Goal: Task Accomplishment & Management: Complete application form

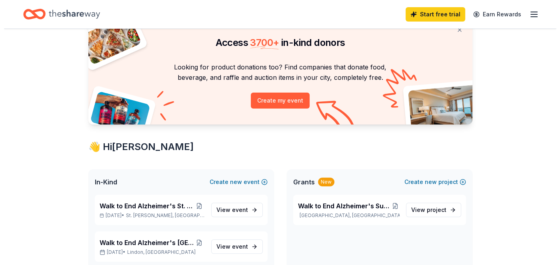
scroll to position [62, 0]
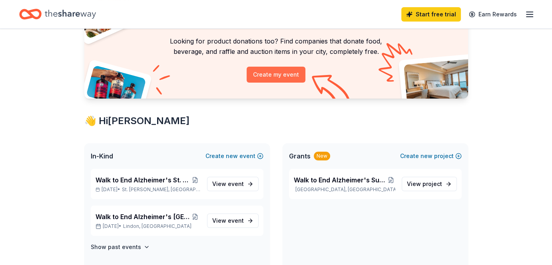
click at [266, 75] on button "Create my event" at bounding box center [276, 75] width 59 height 16
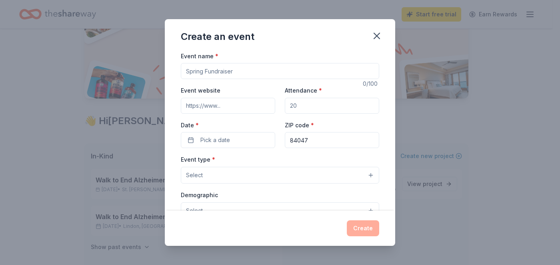
click at [259, 68] on input "Event name *" at bounding box center [280, 71] width 198 height 16
type input "Walk to End Alzheimer's [US_STATE][GEOGRAPHIC_DATA]"
click at [231, 104] on input "Event website" at bounding box center [228, 106] width 94 height 16
paste input "[URL][DOMAIN_NAME][US_STATE]"
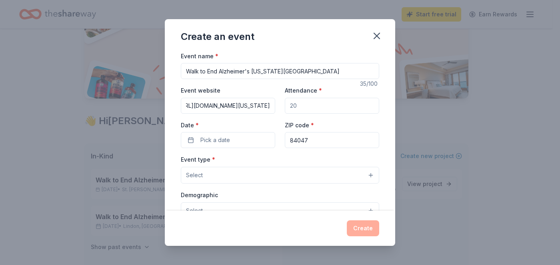
type input "[URL][DOMAIN_NAME][US_STATE]"
drag, startPoint x: 305, startPoint y: 103, endPoint x: 274, endPoint y: 107, distance: 31.0
click at [274, 107] on div "Event website [URL][DOMAIN_NAME][US_STATE] Attendance * Date * Pick a date ZIP …" at bounding box center [280, 117] width 198 height 63
type input "250"
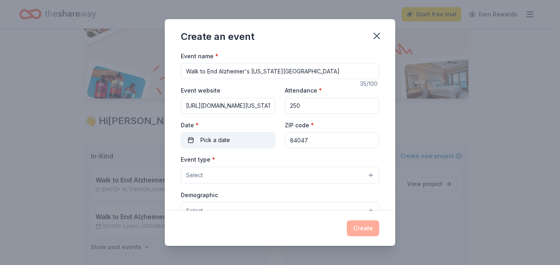
click at [218, 138] on span "Pick a date" at bounding box center [215, 141] width 30 height 10
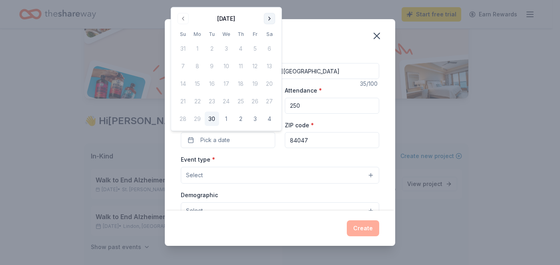
click at [269, 18] on button "Go to next month" at bounding box center [269, 18] width 11 height 11
click at [270, 65] on button "11" at bounding box center [269, 66] width 14 height 14
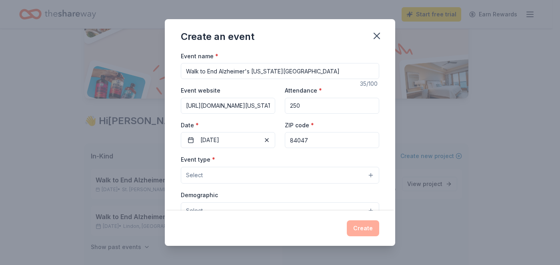
drag, startPoint x: 295, startPoint y: 142, endPoint x: 317, endPoint y: 139, distance: 21.8
click at [317, 139] on input "84047" at bounding box center [332, 140] width 94 height 16
type input "84604"
click at [258, 174] on button "Select" at bounding box center [280, 175] width 198 height 17
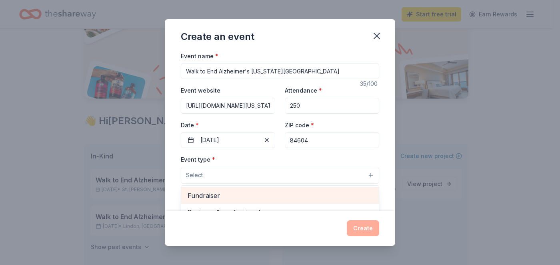
click at [246, 198] on span "Fundraiser" at bounding box center [280, 196] width 185 height 10
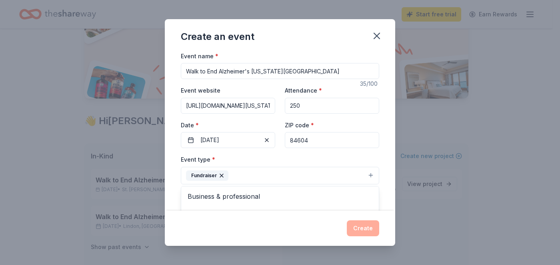
scroll to position [83, 0]
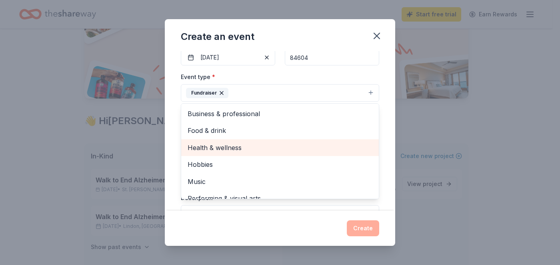
click at [284, 149] on span "Health & wellness" at bounding box center [280, 148] width 185 height 10
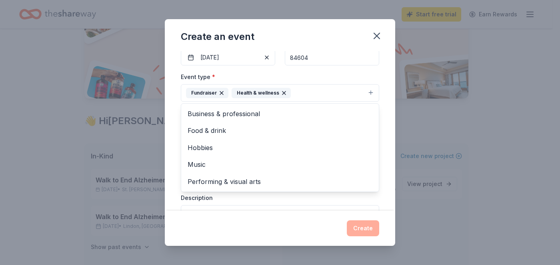
click at [308, 93] on button "Fundraiser Health & wellness" at bounding box center [280, 93] width 198 height 18
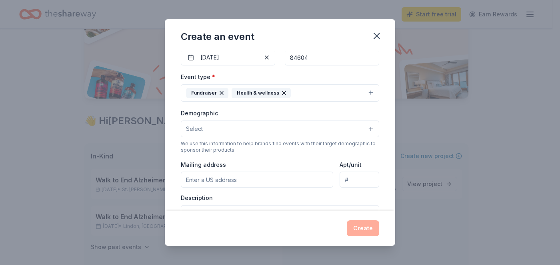
click at [308, 93] on button "Fundraiser Health & wellness" at bounding box center [280, 93] width 198 height 18
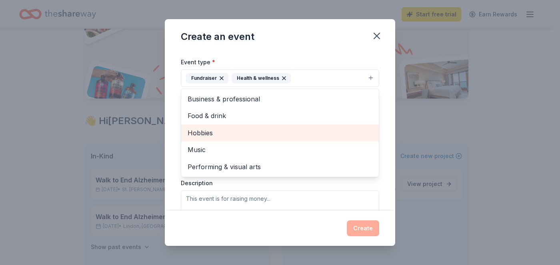
scroll to position [99, 0]
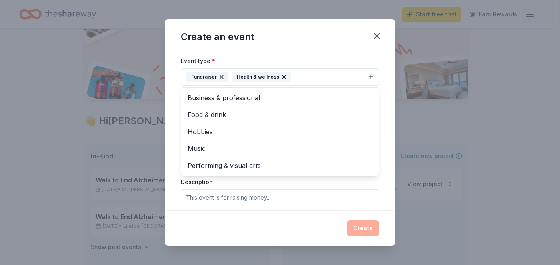
click at [379, 109] on div "Event name * Walk to End Alzheimer's [US_STATE][GEOGRAPHIC_DATA] 35 /100 Event …" at bounding box center [280, 131] width 230 height 160
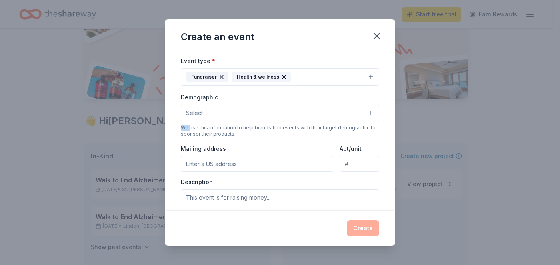
click at [379, 109] on div "Event name * Walk to End Alzheimer's [US_STATE] County 35 /100 Event website [U…" at bounding box center [280, 131] width 230 height 160
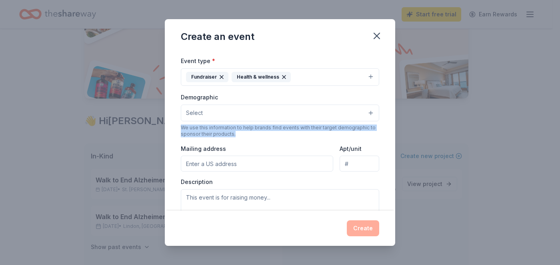
click at [379, 109] on div "Event name * Walk to End Alzheimer's [US_STATE] County 35 /100 Event website [U…" at bounding box center [280, 131] width 230 height 160
click at [317, 110] on button "Select" at bounding box center [280, 113] width 198 height 17
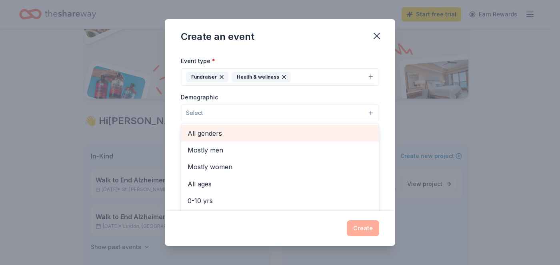
click at [304, 137] on span "All genders" at bounding box center [280, 133] width 185 height 10
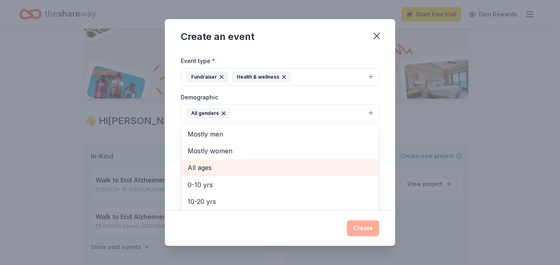
click at [298, 165] on span "All ages" at bounding box center [280, 168] width 185 height 10
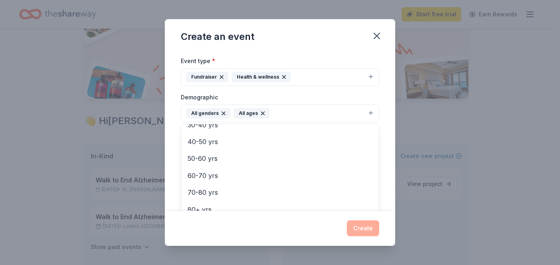
click at [376, 92] on div "Event name * Walk to End Alzheimer's [US_STATE][GEOGRAPHIC_DATA] 35 /100 Event …" at bounding box center [280, 131] width 230 height 160
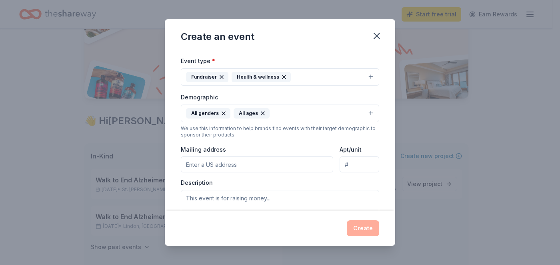
click at [263, 163] on input "Mailing address" at bounding box center [257, 165] width 152 height 16
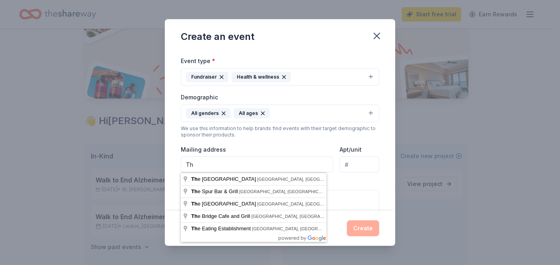
type input "T"
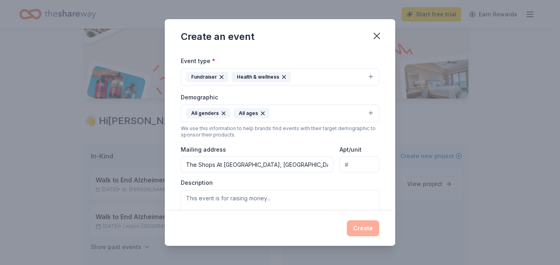
type input "[STREET_ADDRESS]"
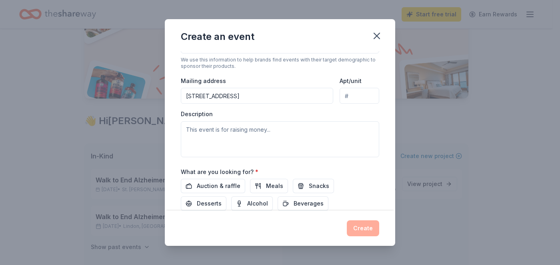
scroll to position [178, 0]
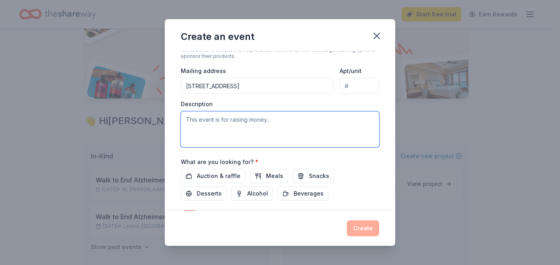
click at [258, 122] on textarea at bounding box center [280, 130] width 198 height 36
paste textarea "Held annually in more than 600 communities nationwide, the Alzheimer's Associat…"
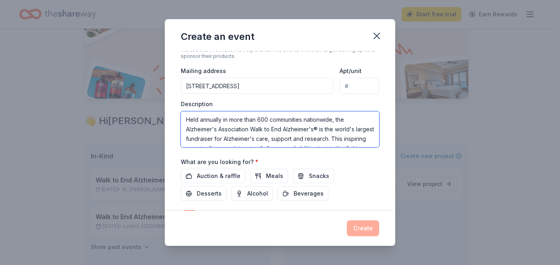
scroll to position [14, 0]
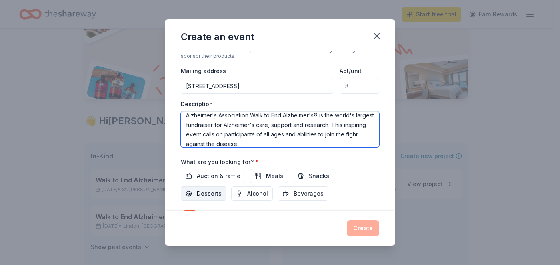
type textarea "Held annually in more than 600 communities nationwide, the Alzheimer's Associat…"
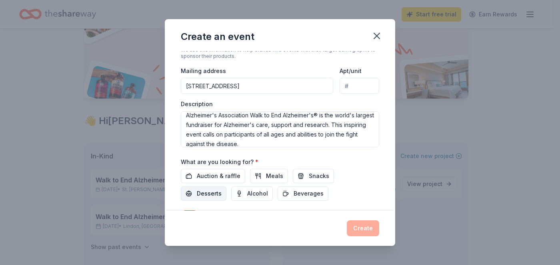
click at [208, 195] on span "Desserts" at bounding box center [209, 194] width 25 height 10
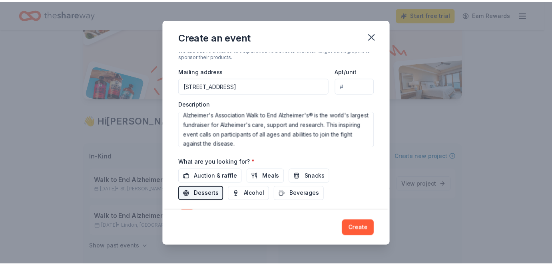
scroll to position [224, 0]
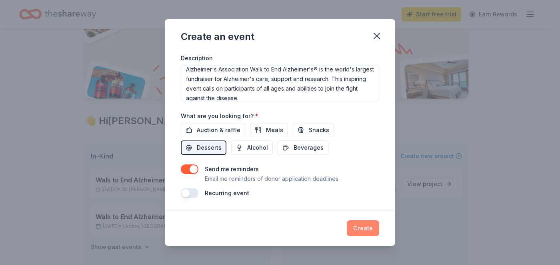
click at [363, 229] on button "Create" at bounding box center [363, 229] width 32 height 16
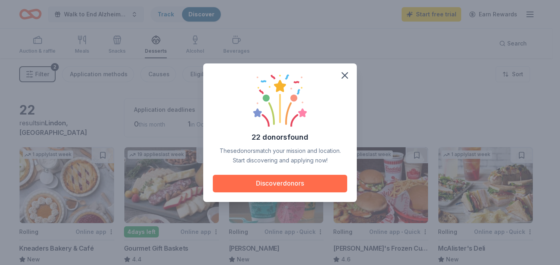
click at [312, 181] on button "Discover donors" at bounding box center [280, 184] width 134 height 18
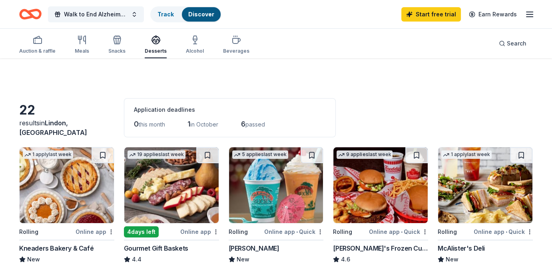
scroll to position [62, 0]
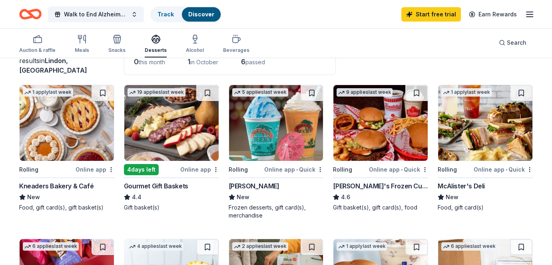
click at [53, 140] on img at bounding box center [67, 123] width 94 height 76
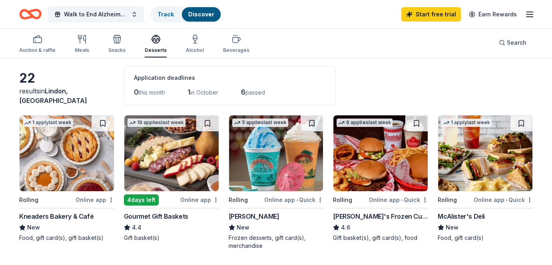
scroll to position [80, 0]
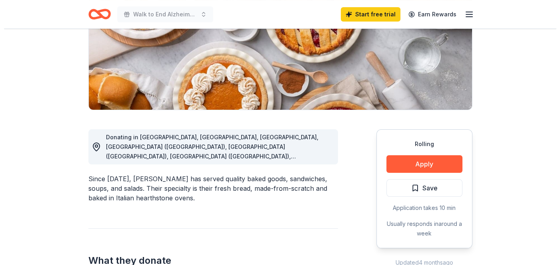
scroll to position [142, 0]
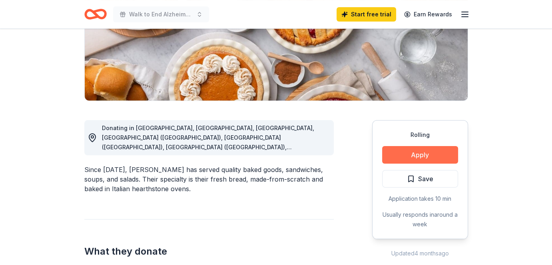
click at [405, 155] on button "Apply" at bounding box center [420, 155] width 76 height 18
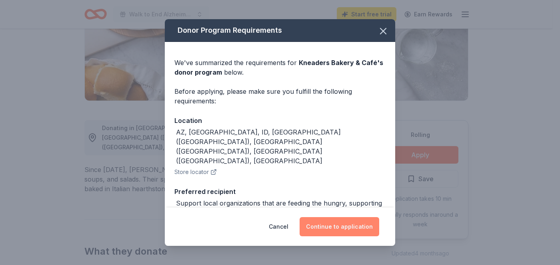
click at [352, 232] on button "Continue to application" at bounding box center [339, 227] width 80 height 19
